Goal: Navigation & Orientation: Find specific page/section

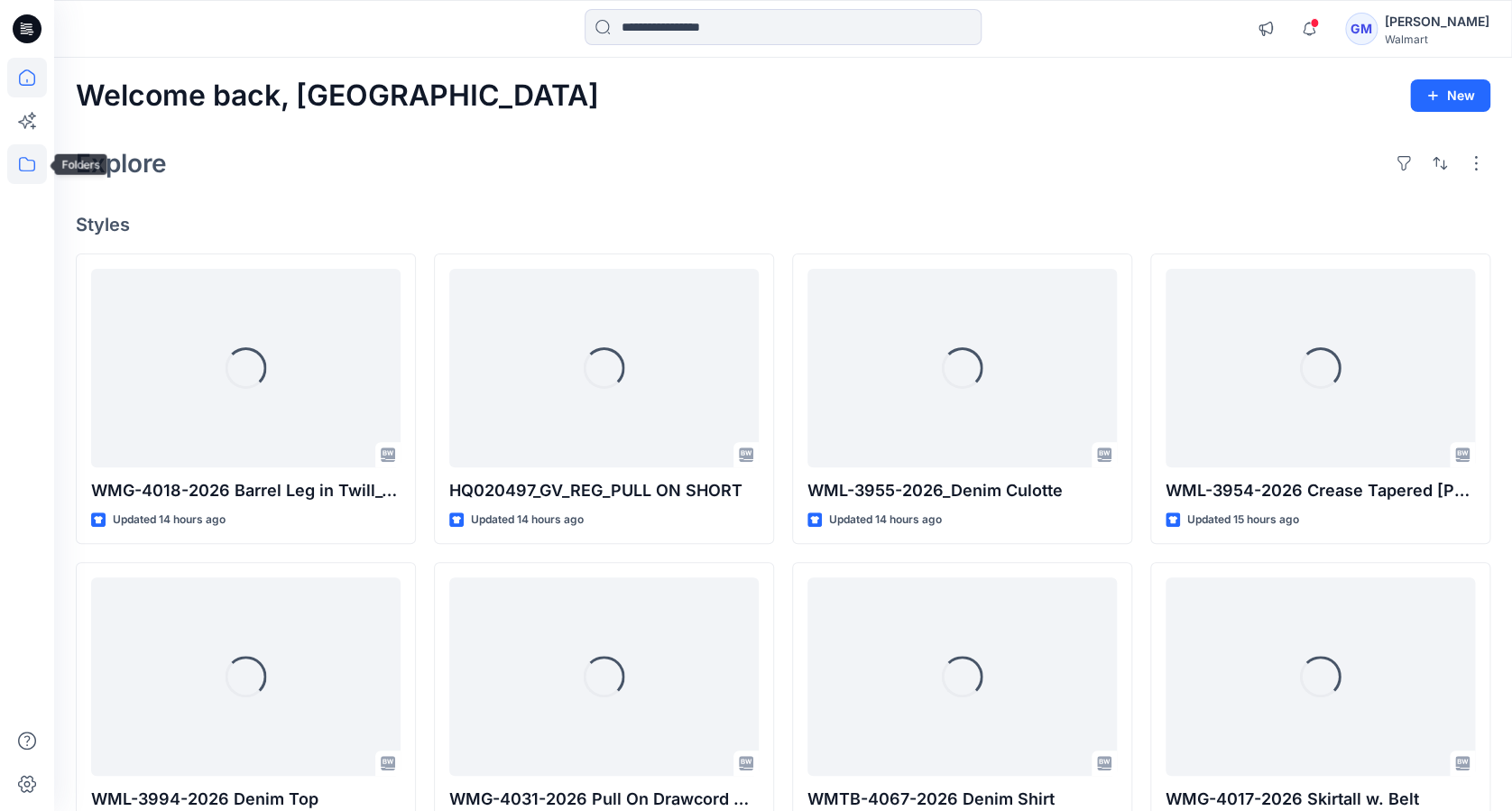
click at [33, 162] on icon at bounding box center [27, 164] width 40 height 40
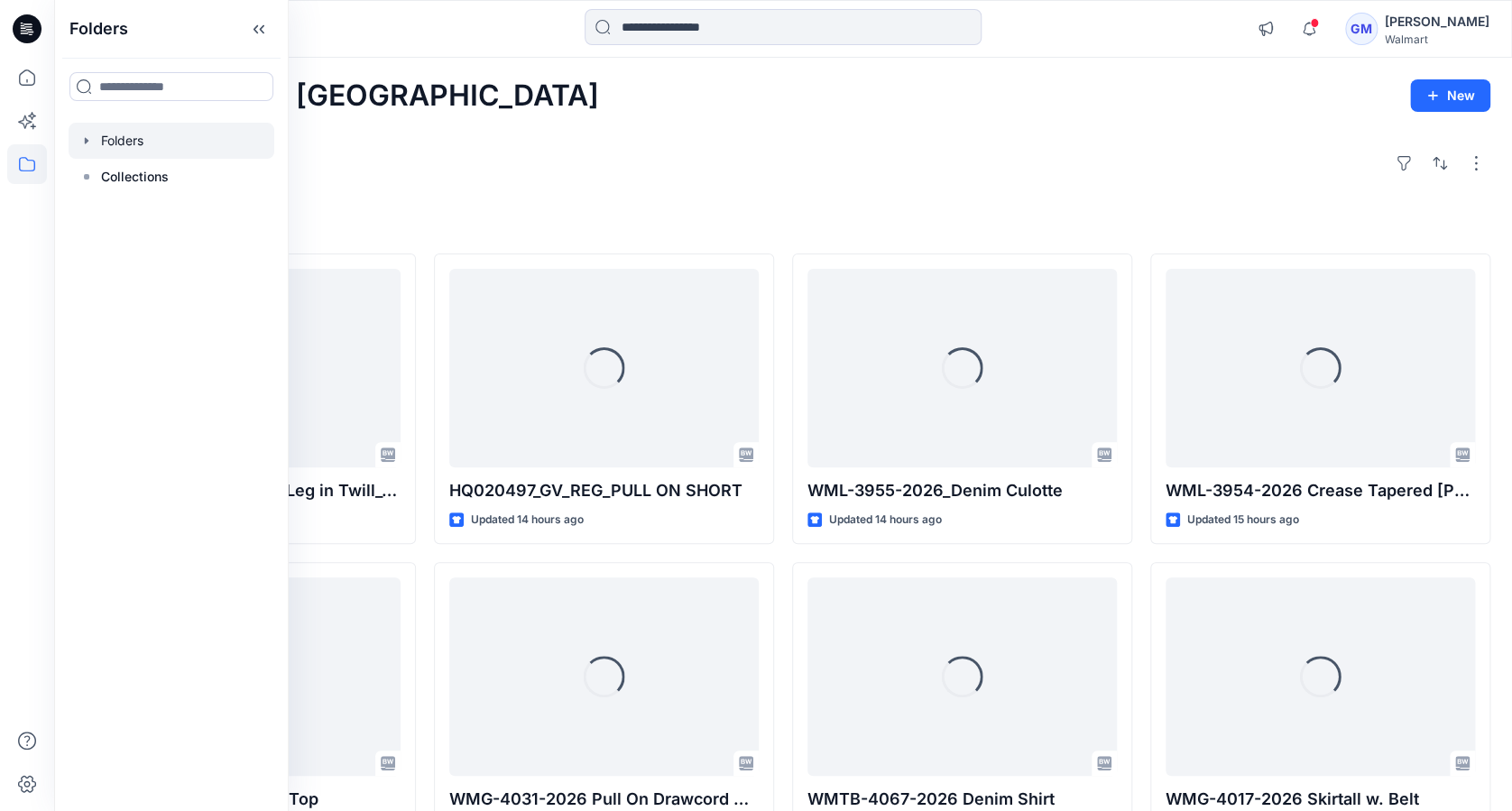
click at [135, 143] on div at bounding box center [172, 140] width 206 height 36
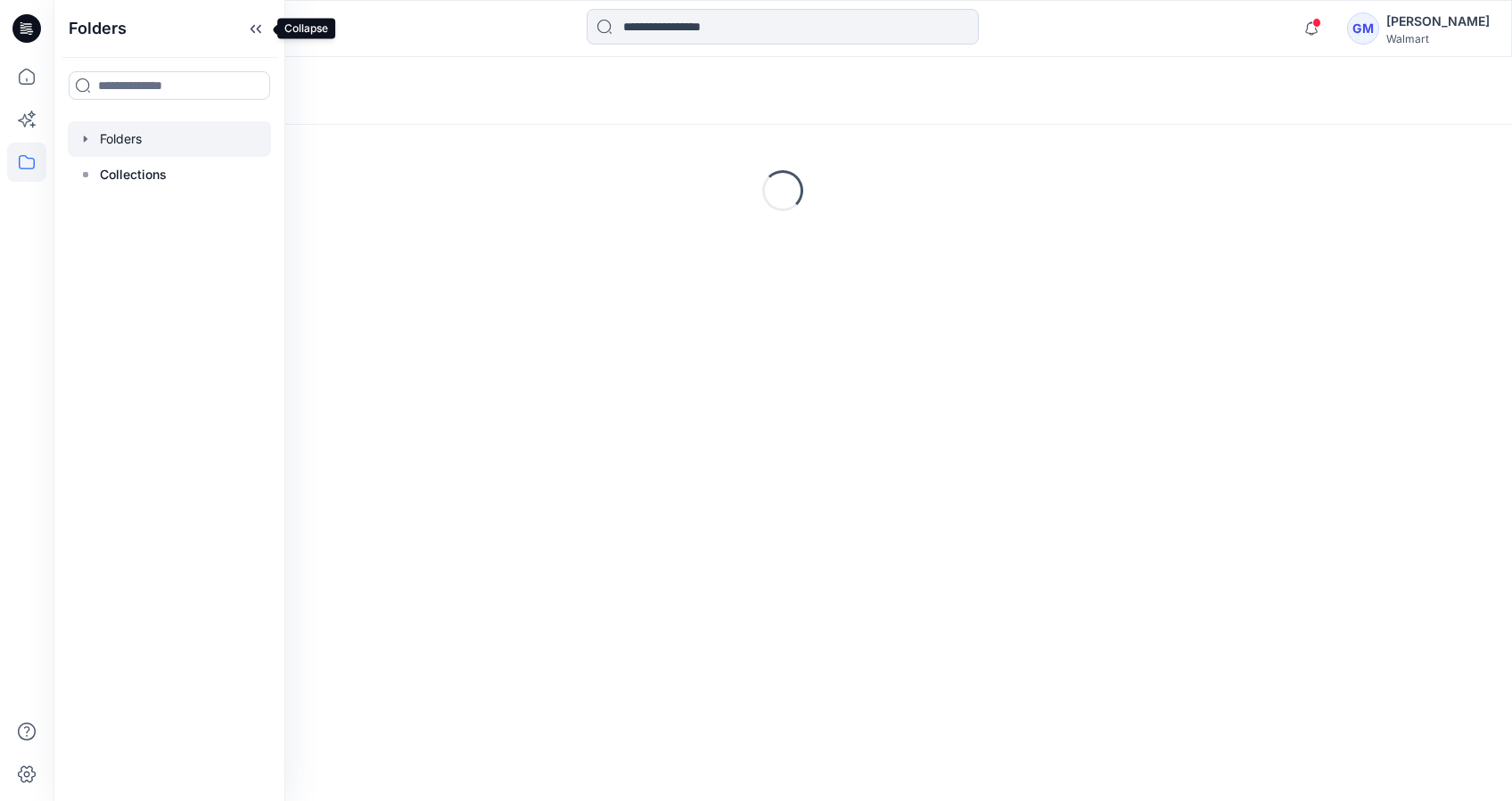
click at [257, 28] on icon at bounding box center [255, 29] width 28 height 29
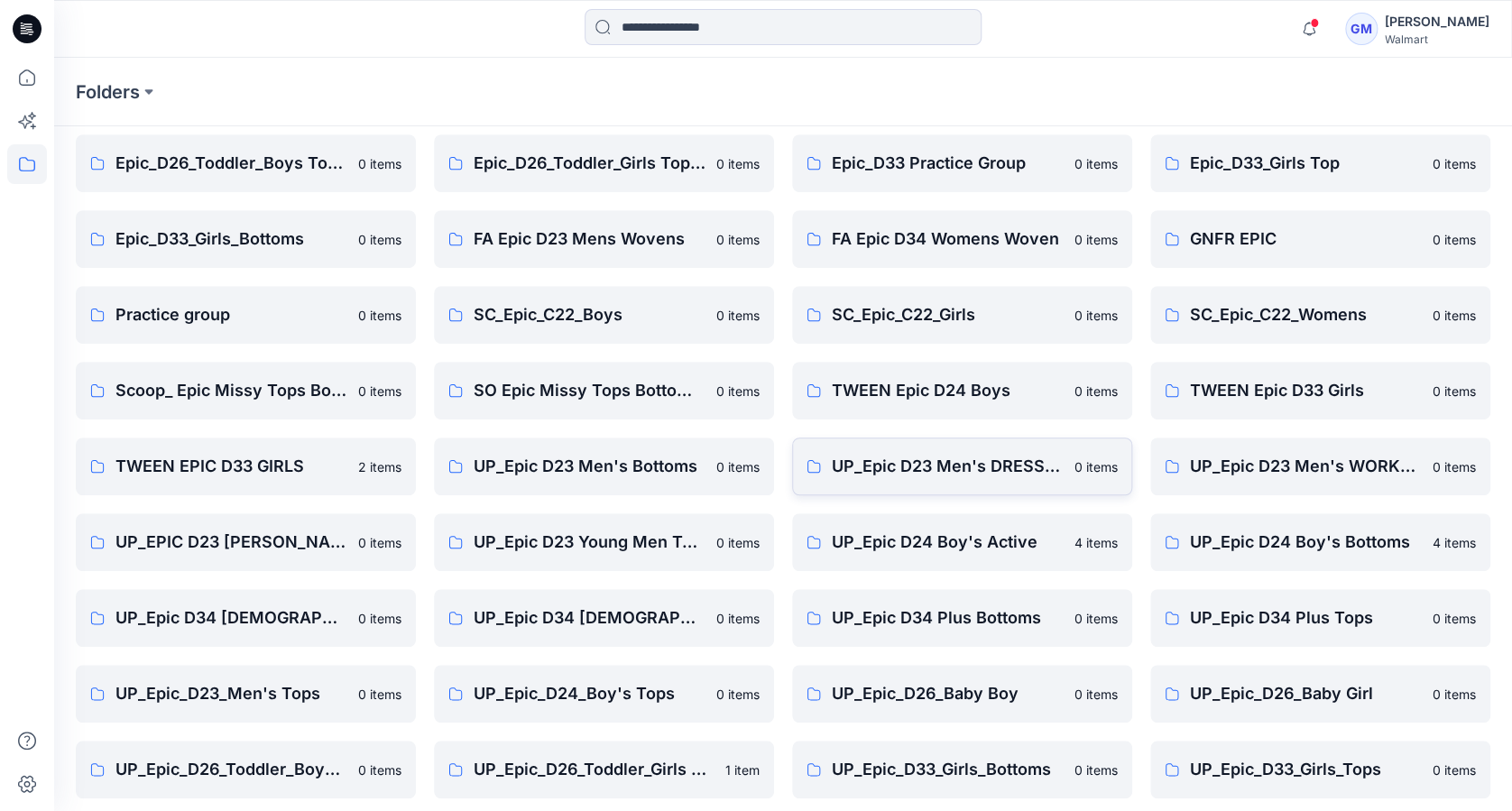
scroll to position [376, 0]
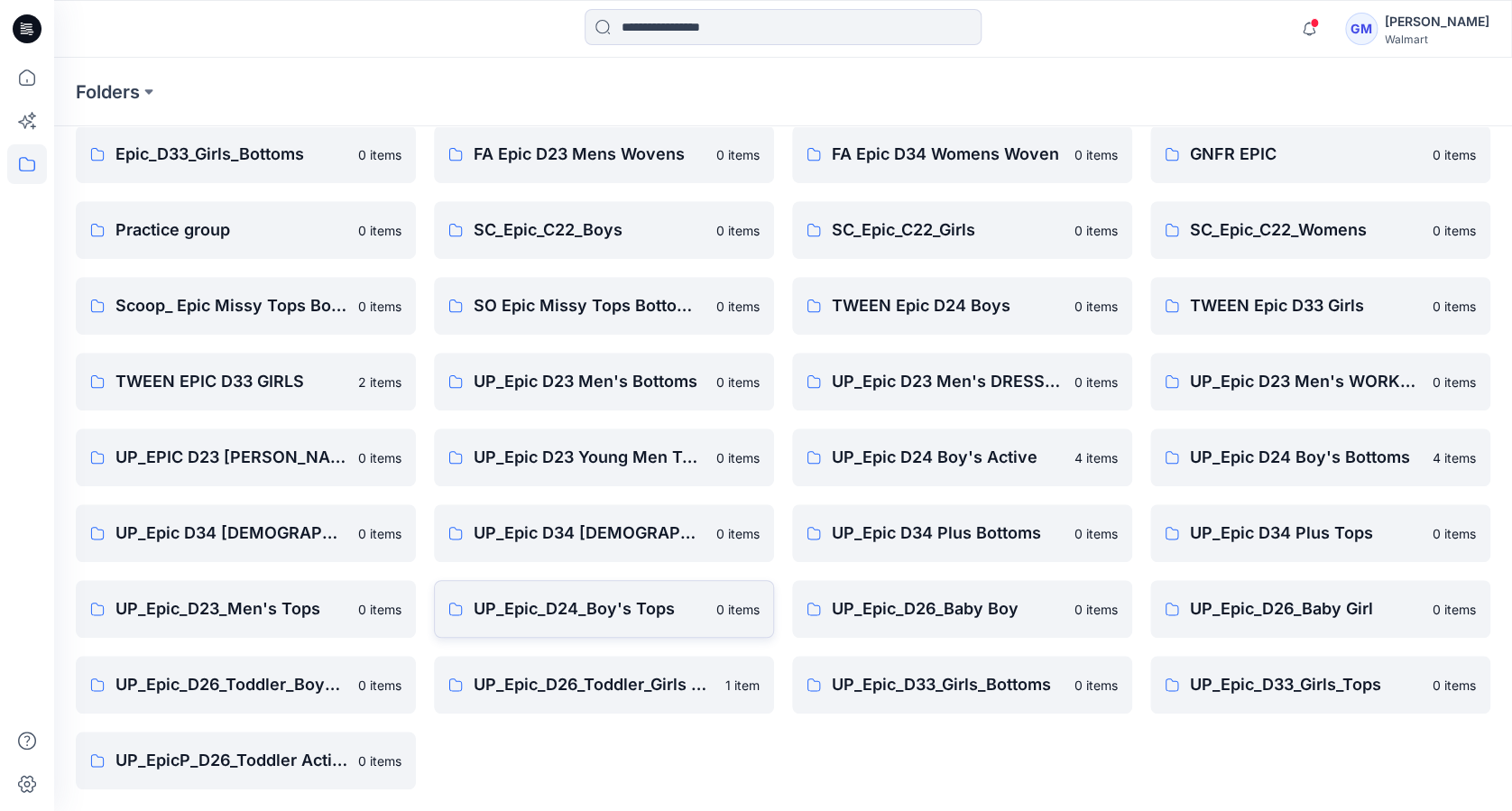
click at [571, 615] on p "UP_Epic_D24_Boy's Tops" at bounding box center [589, 609] width 232 height 25
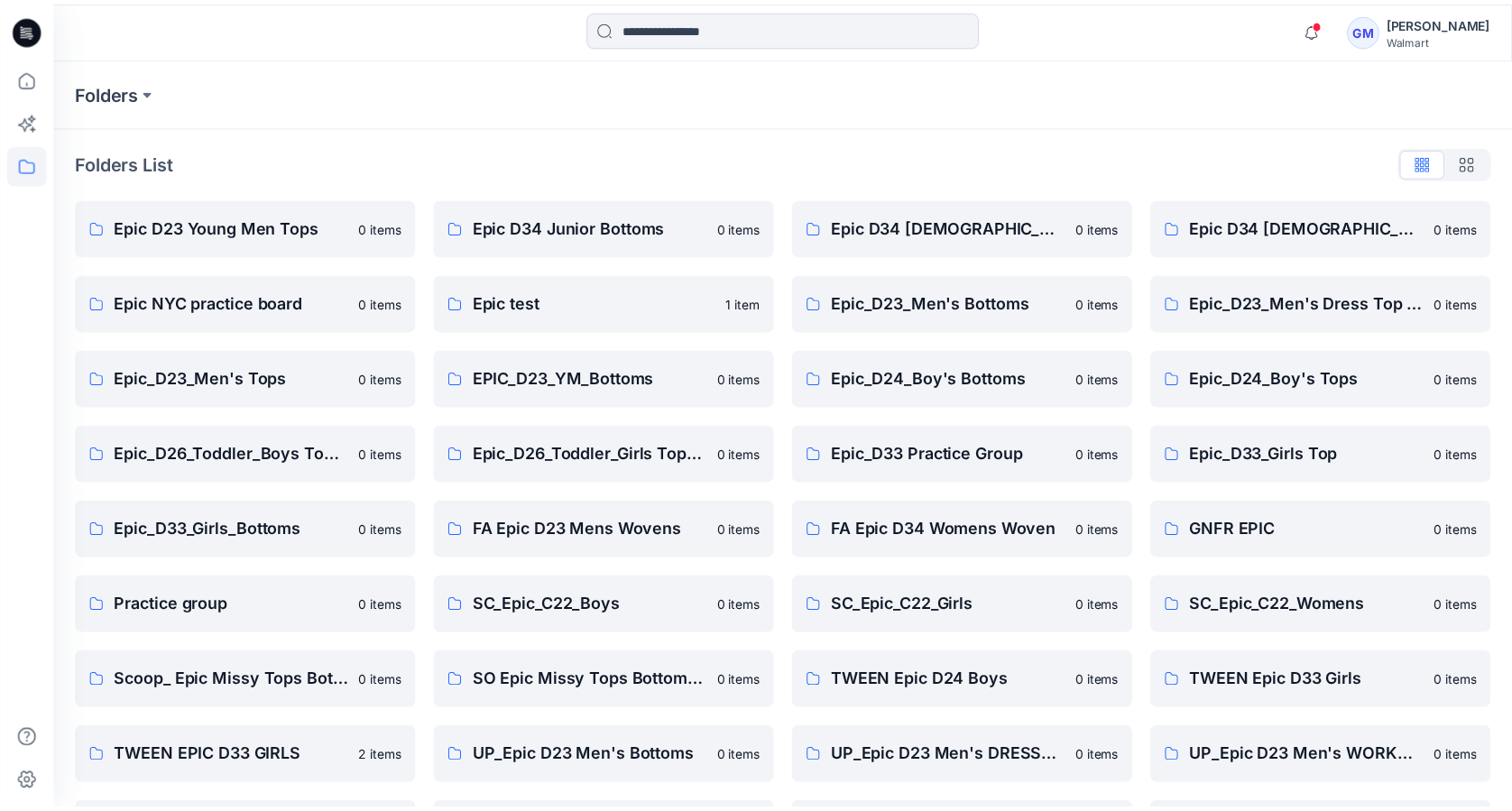
scroll to position [376, 0]
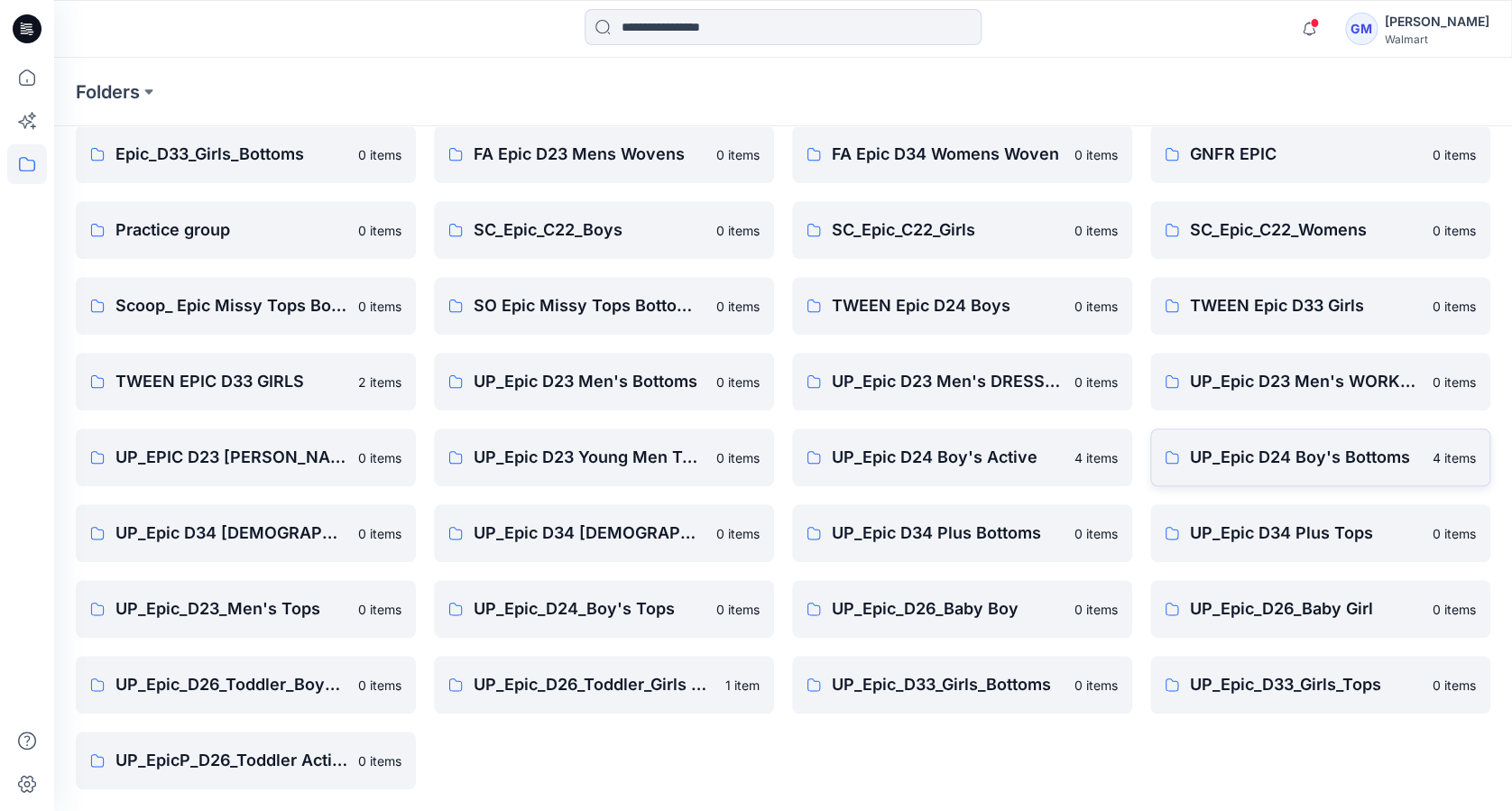
click at [1287, 458] on p "UP_Epic D24 Boy's Bottoms" at bounding box center [1305, 457] width 232 height 25
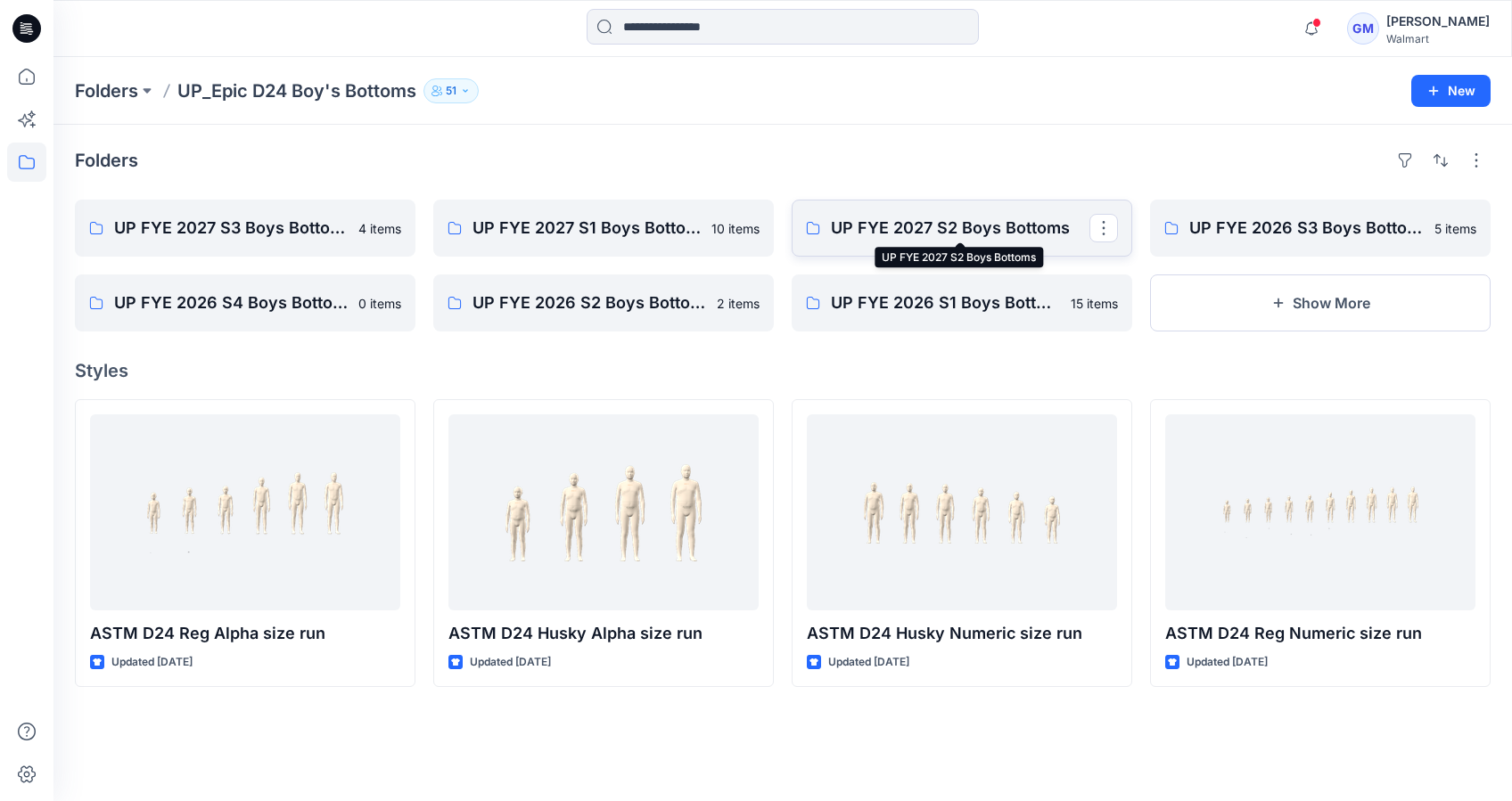
click at [933, 228] on p "UP FYE 2027 S2 Boys Bottoms" at bounding box center [960, 227] width 259 height 25
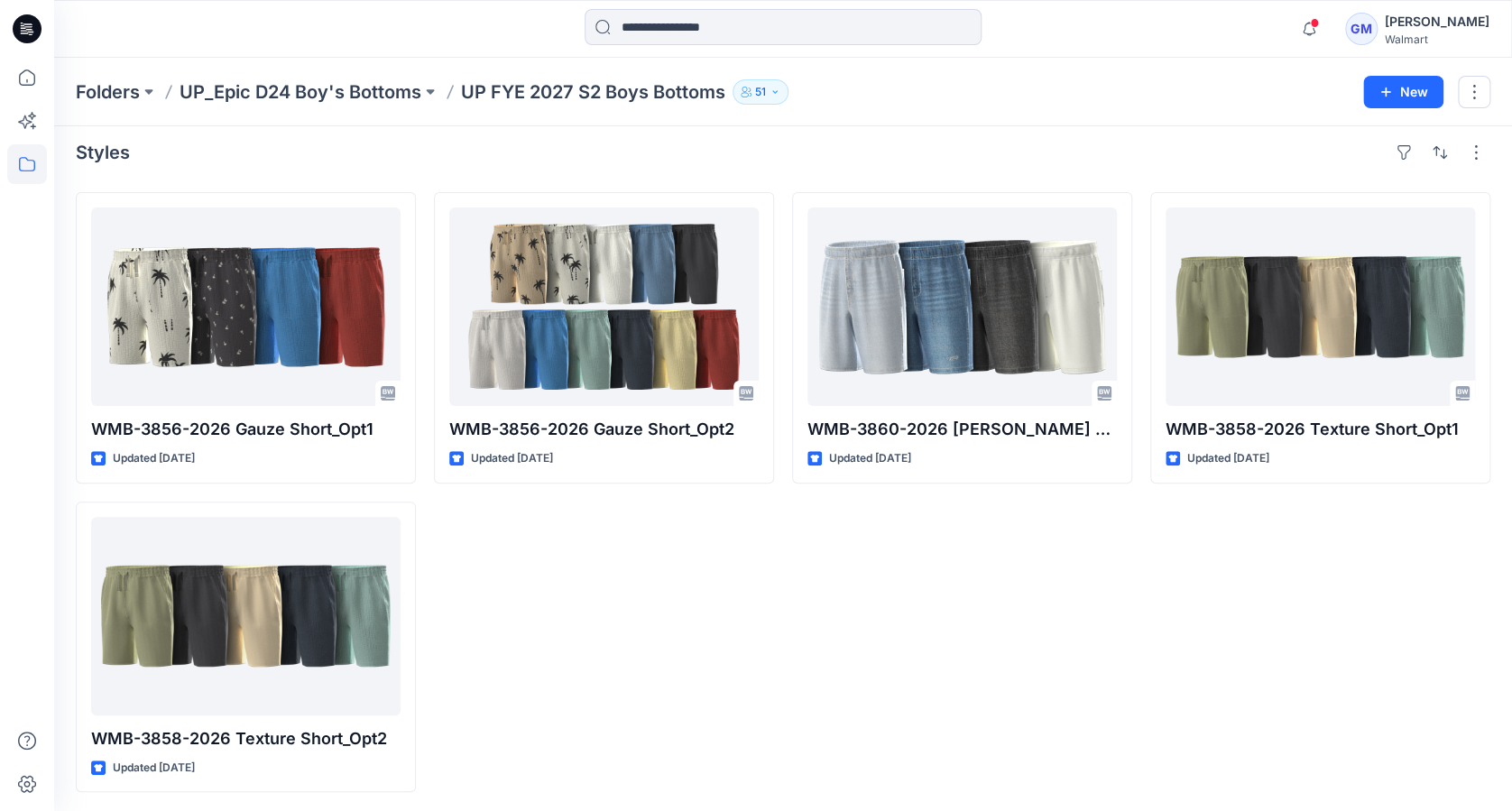
scroll to position [13, 0]
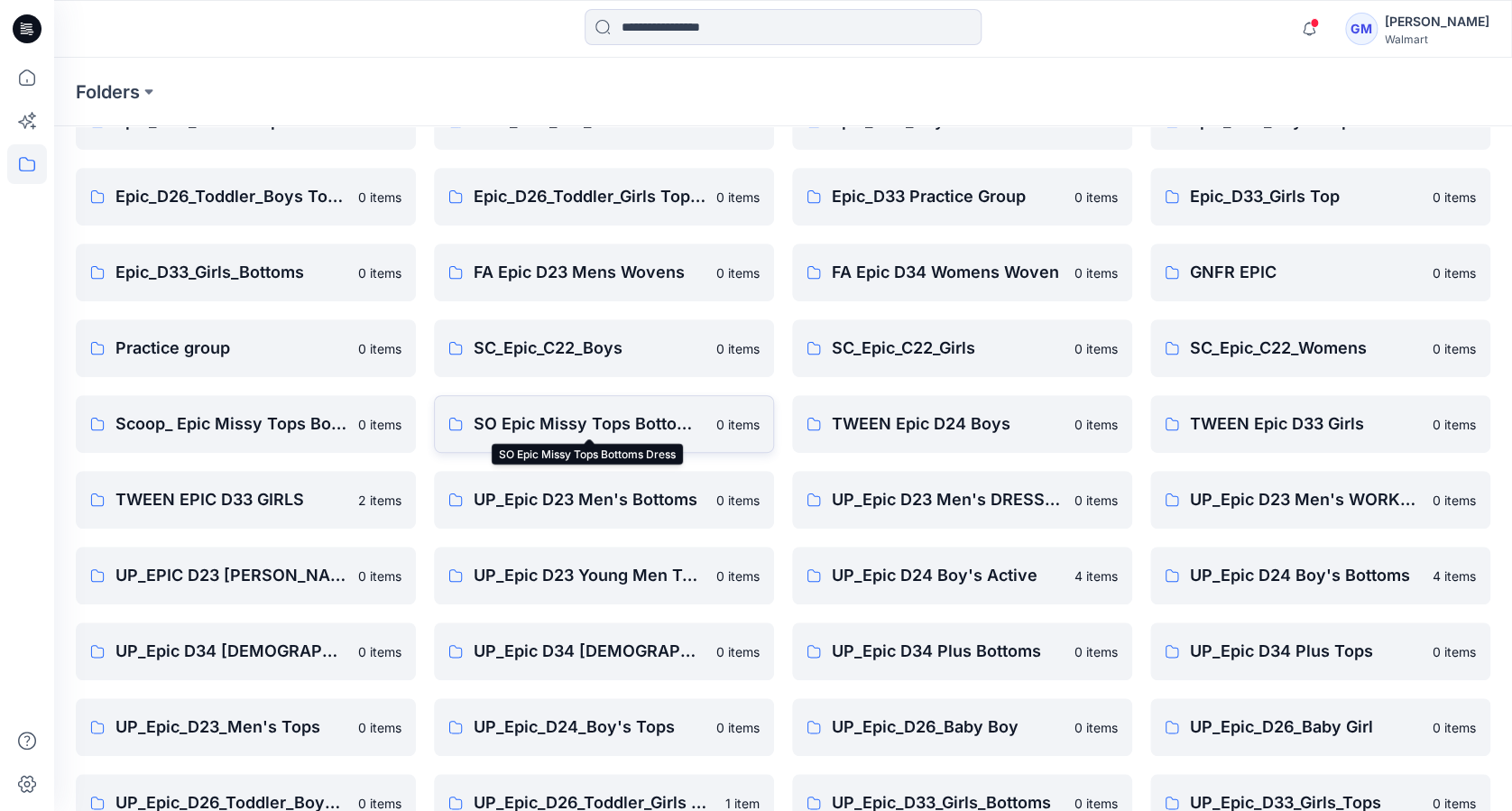
scroll to position [376, 0]
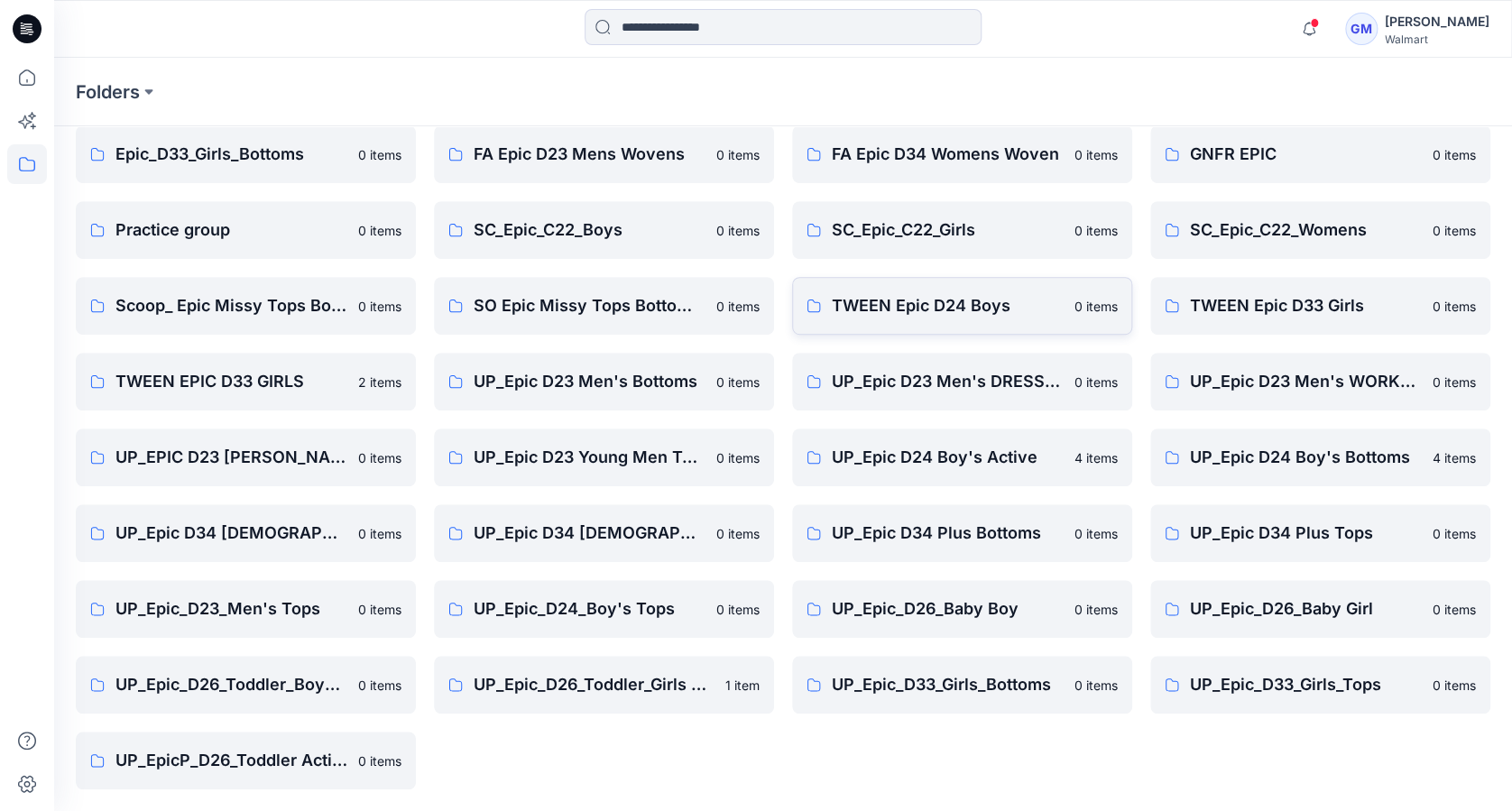
click at [902, 312] on p "TWEEN Epic D24 Boys" at bounding box center [948, 305] width 232 height 25
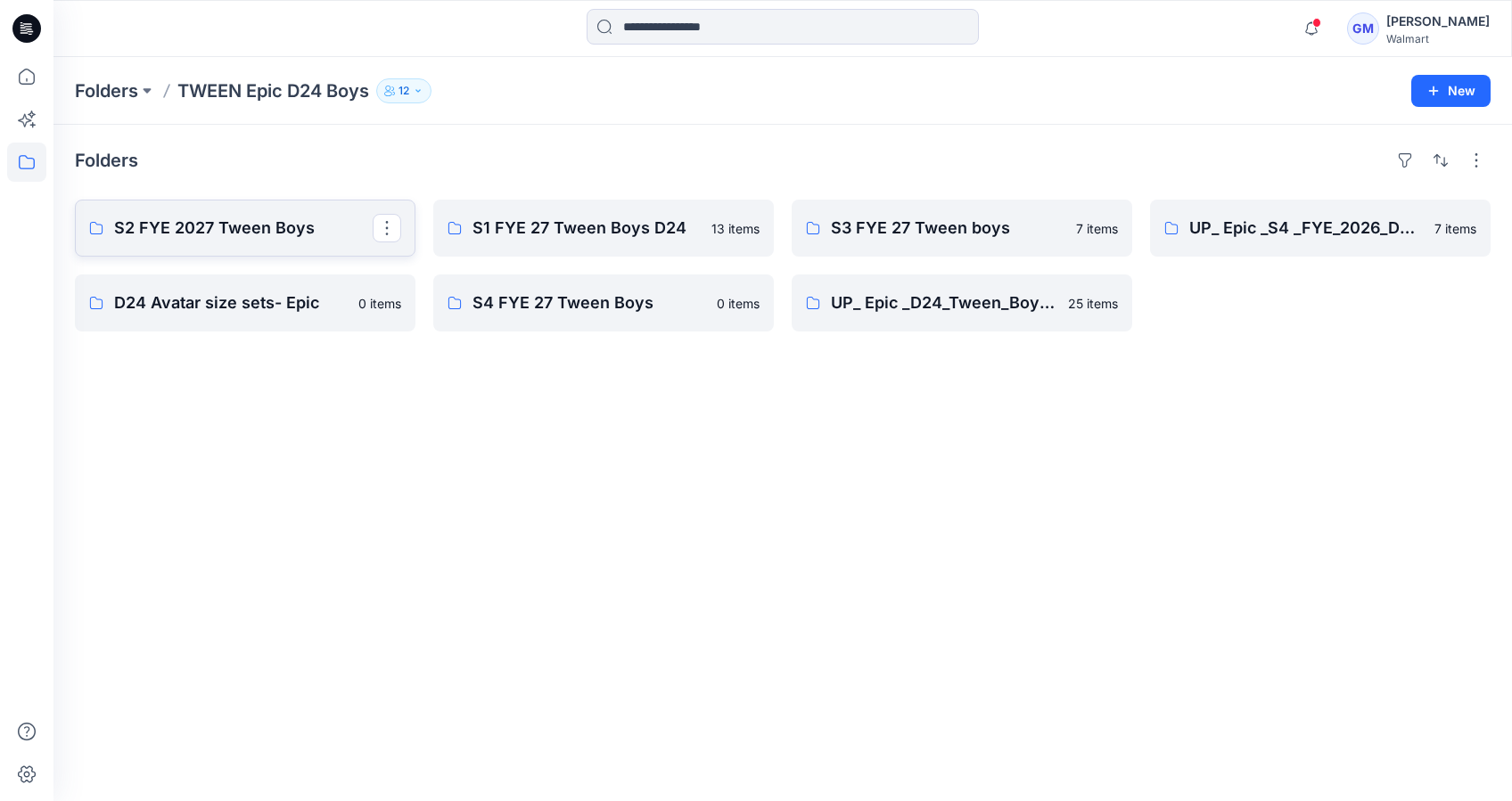
click at [276, 238] on p "S2 FYE 2027 Tween Boys" at bounding box center [244, 227] width 259 height 25
